Goal: Ask a question

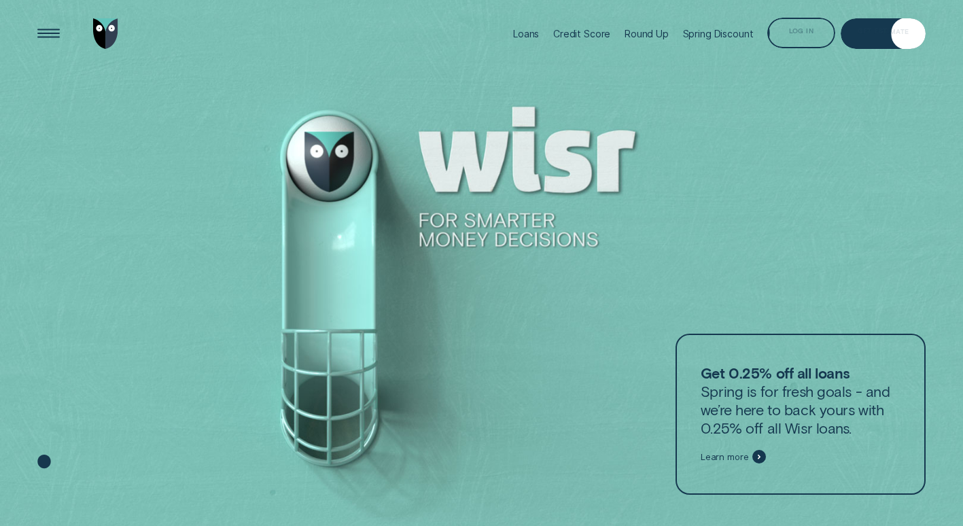
click at [803, 41] on div "Log in" at bounding box center [800, 33] width 67 height 31
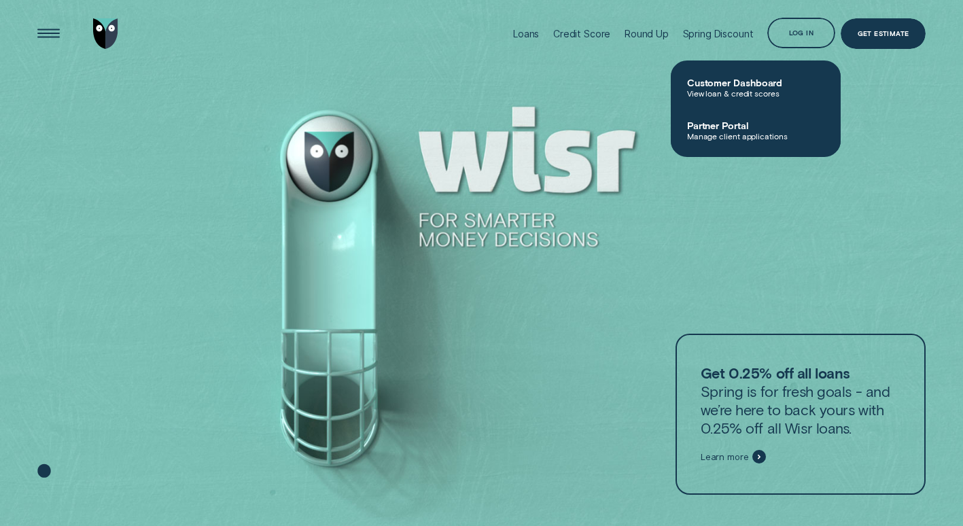
click at [773, 84] on span "Customer Dashboard" at bounding box center [755, 83] width 137 height 12
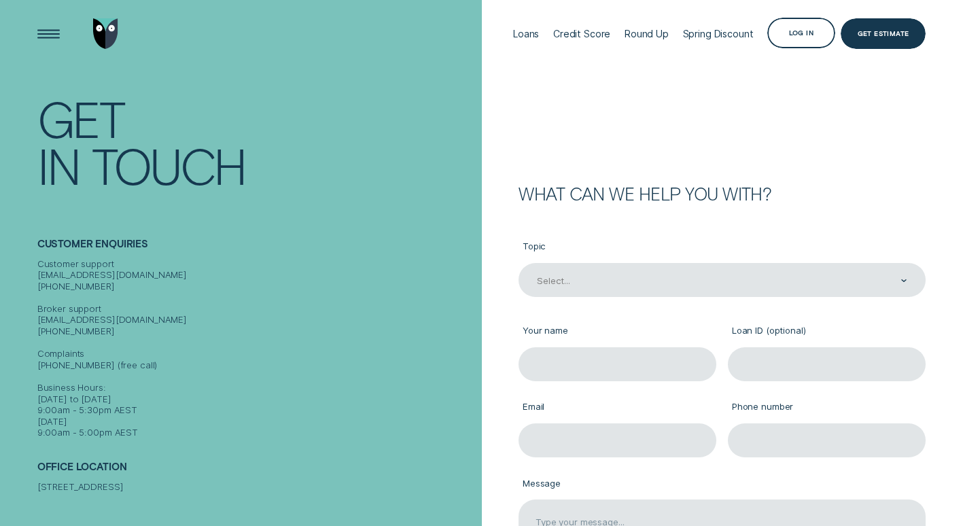
click at [683, 283] on div "Select..." at bounding box center [722, 280] width 372 height 13
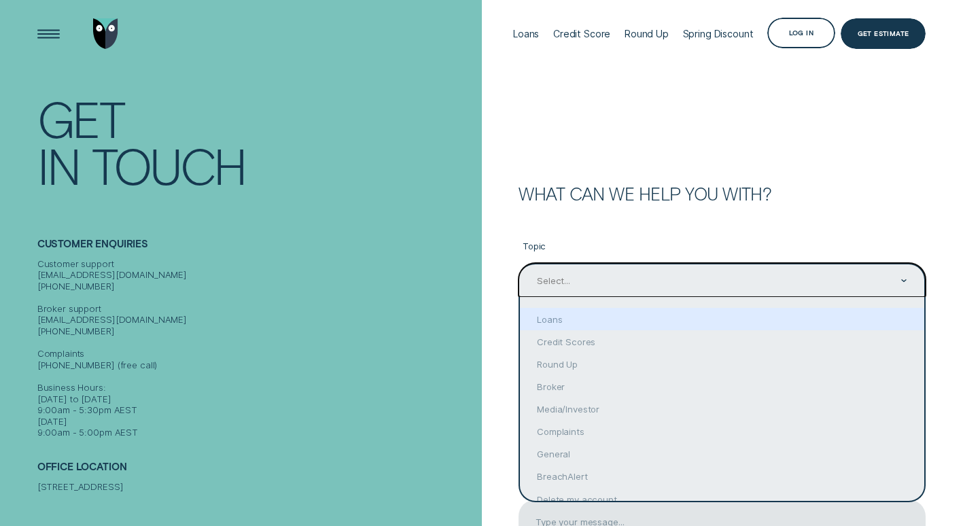
click at [637, 323] on div "Loans" at bounding box center [722, 319] width 404 height 22
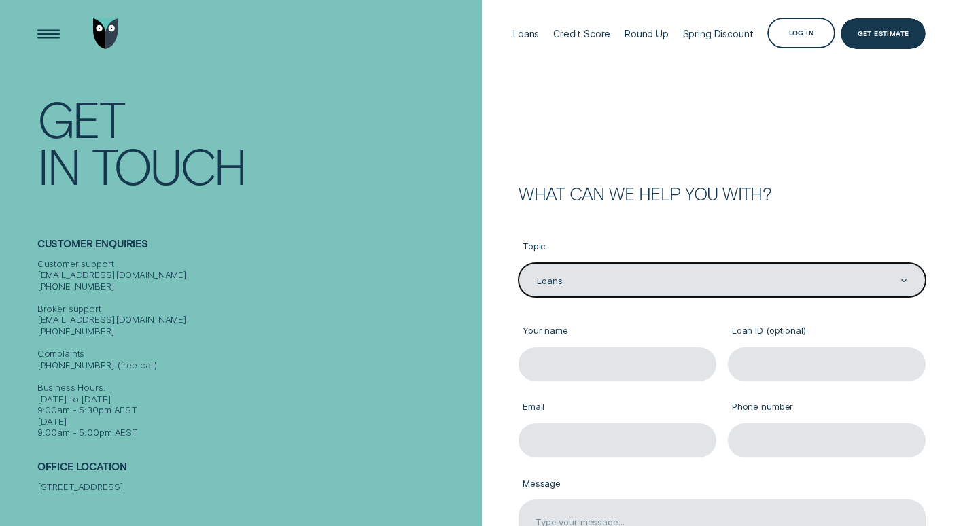
type input "Loans"
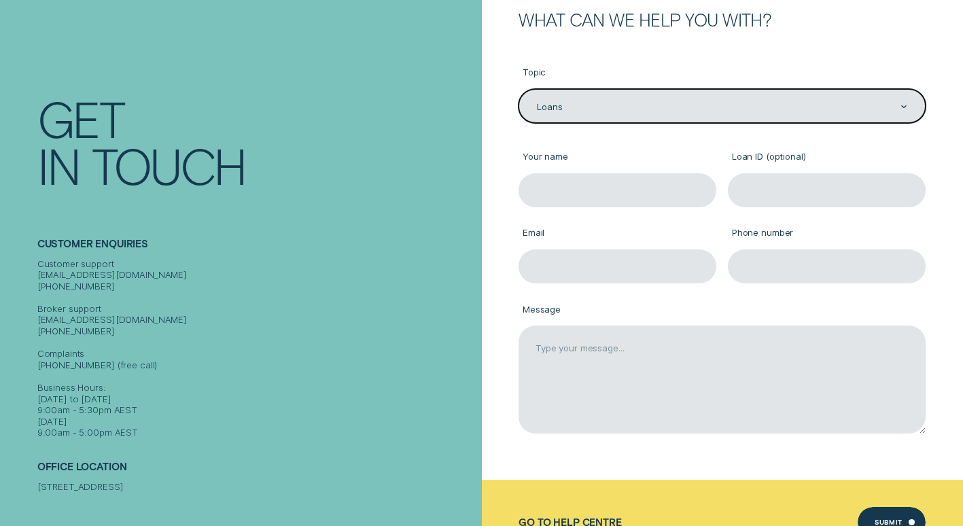
scroll to position [204, 0]
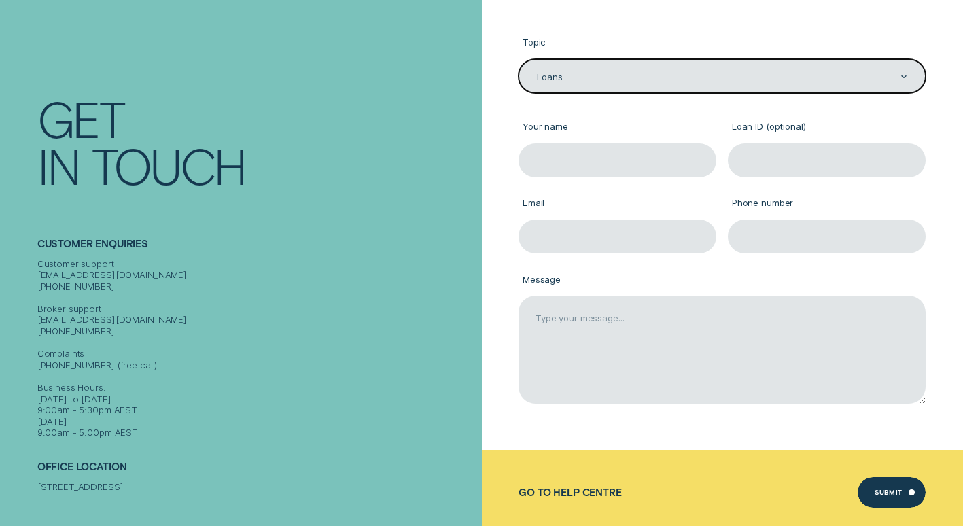
click at [599, 156] on input "Your name" at bounding box center [618, 160] width 198 height 34
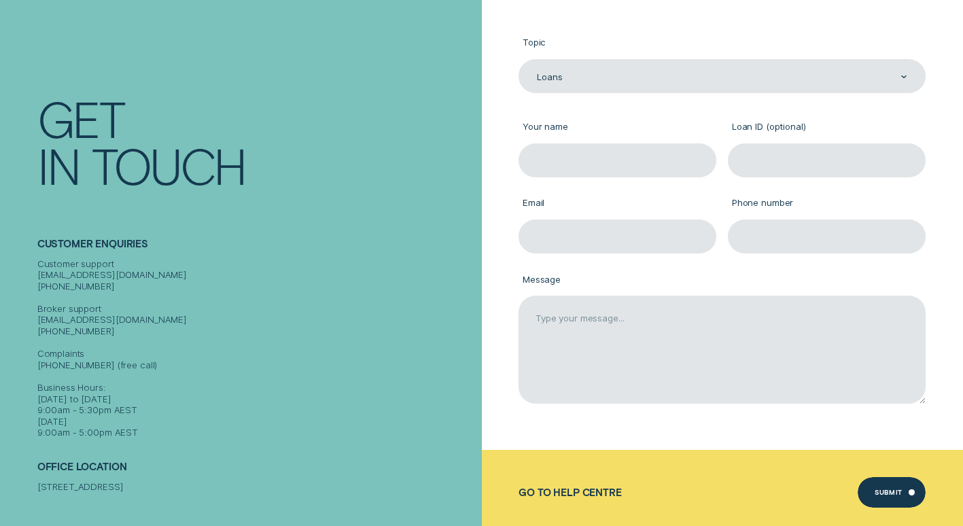
type input "Mrs. Dominique Kesler"
type input "dominique.kesler@hotmail.com"
type input "0406032630"
click at [553, 159] on input "Mrs. Dominique Kesler" at bounding box center [618, 160] width 198 height 34
drag, startPoint x: 657, startPoint y: 160, endPoint x: 485, endPoint y: 158, distance: 171.3
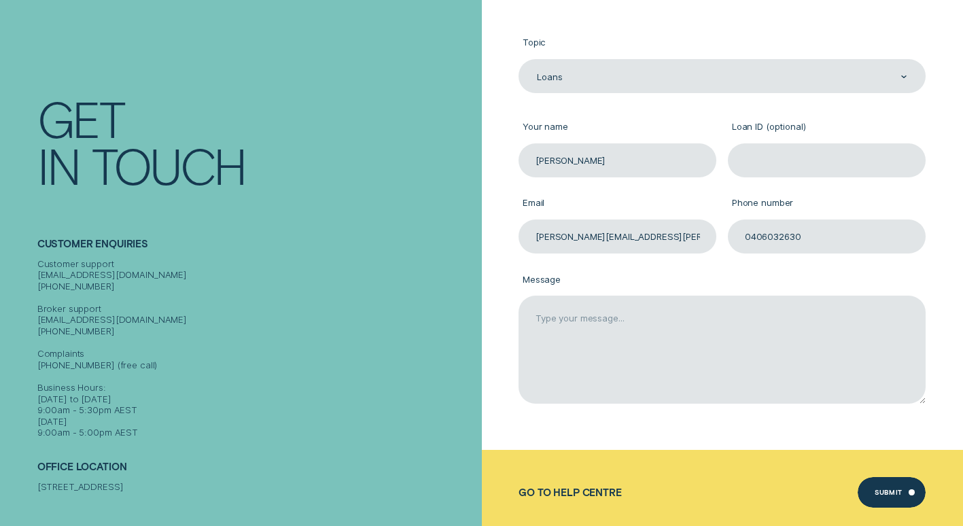
click at [485, 158] on div "What can we help you with? Topic Loans Loans Your name Mrs. Dominique Kesler Lo…" at bounding box center [723, 216] width 482 height 468
type input "Dominique"
type input "Kesler"
click at [765, 319] on textarea "Message" at bounding box center [722, 350] width 407 height 108
click at [612, 341] on textarea "Hello, i would like to know what my payout figure is if i pay the loan out on F…" at bounding box center [722, 350] width 407 height 108
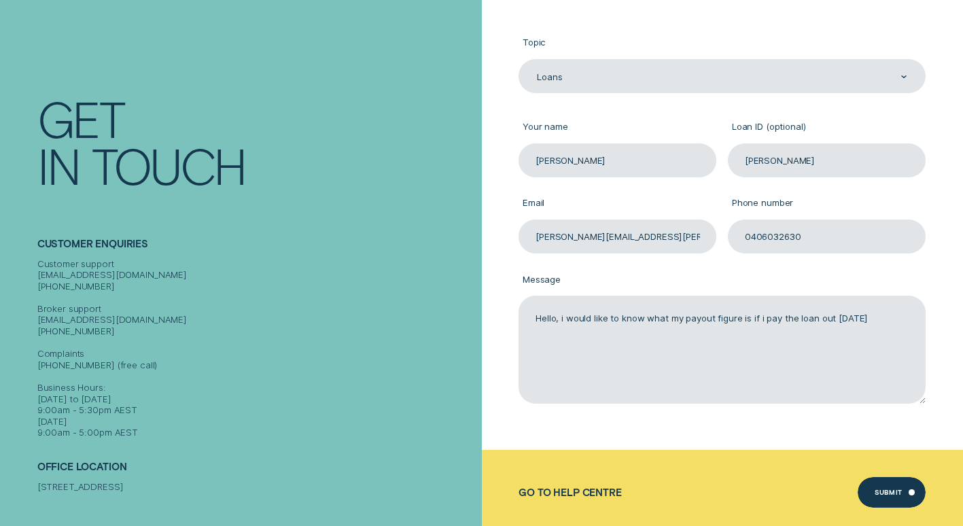
click at [883, 321] on textarea "Hello, i would like to know what my payout figure is if i pay the loan out on F…" at bounding box center [722, 350] width 407 height 108
type textarea "Hello, i would like to know what my payout figure is if i pay the loan out on F…"
click at [881, 489] on div "Submit" at bounding box center [892, 492] width 68 height 31
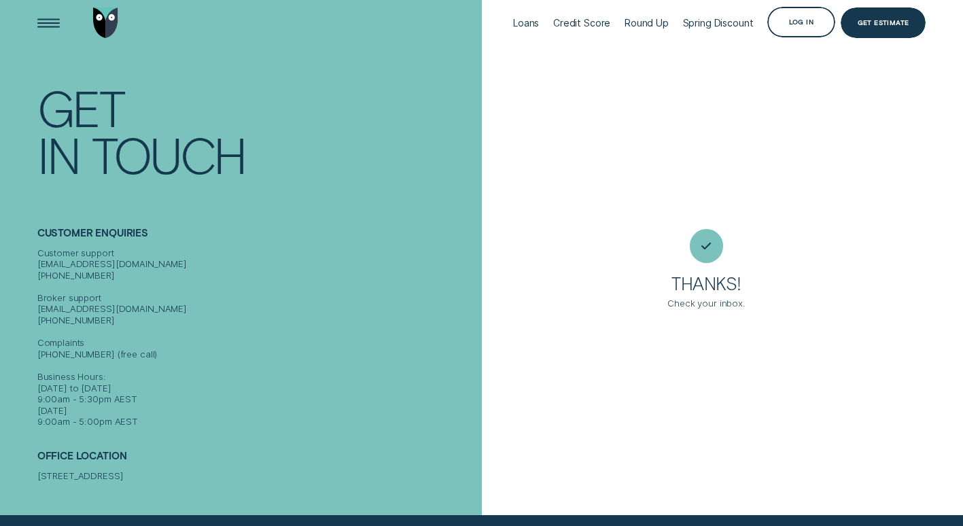
scroll to position [0, 0]
